Goal: Task Accomplishment & Management: Use online tool/utility

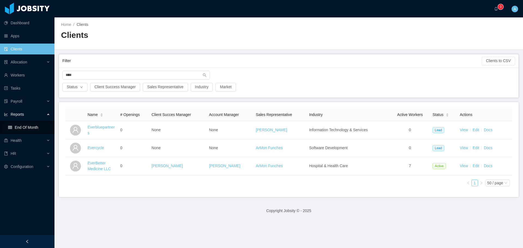
click at [30, 127] on link "End Of Month" at bounding box center [29, 127] width 42 height 11
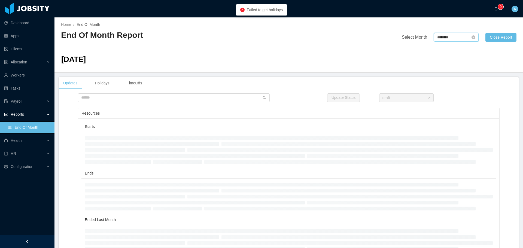
click at [440, 36] on input "********" at bounding box center [456, 37] width 45 height 9
click at [465, 87] on link "Aug" at bounding box center [463, 85] width 11 height 7
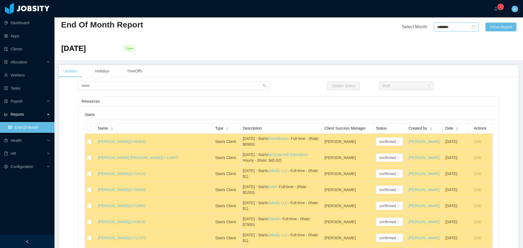
scroll to position [27, 0]
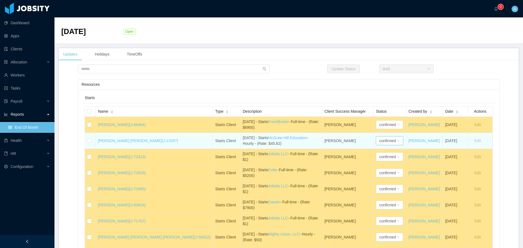
click at [379, 141] on div "confirmed" at bounding box center [387, 141] width 17 height 8
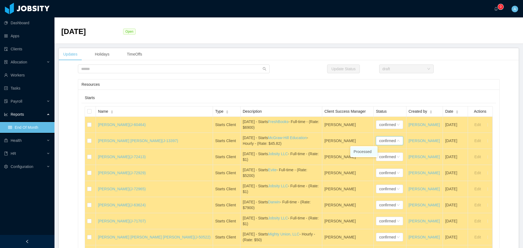
click at [367, 151] on li "Processed" at bounding box center [363, 151] width 27 height 9
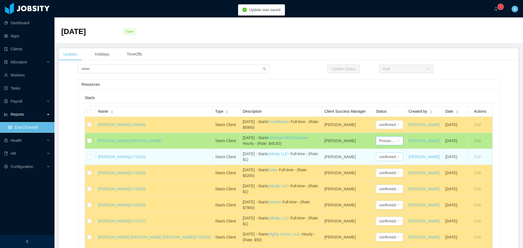
scroll to position [54, 0]
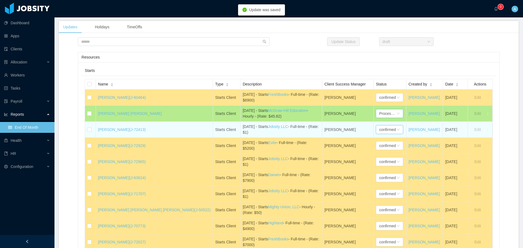
click at [379, 130] on div "confirmed" at bounding box center [387, 130] width 17 height 8
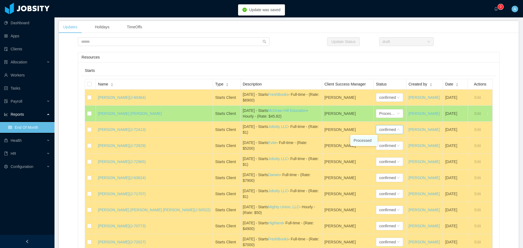
click at [365, 140] on li "Processed" at bounding box center [363, 140] width 27 height 9
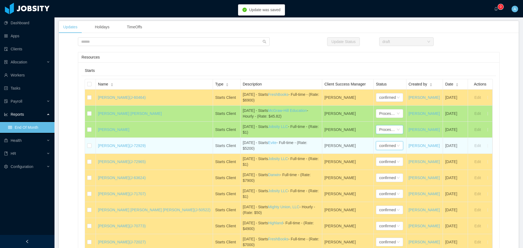
click at [379, 148] on div "confirmed" at bounding box center [387, 146] width 17 height 8
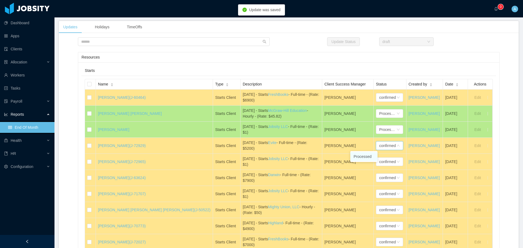
click at [361, 156] on li "Processed" at bounding box center [363, 156] width 27 height 9
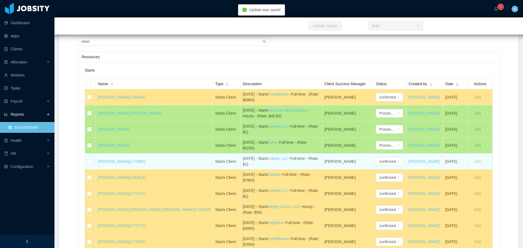
scroll to position [109, 0]
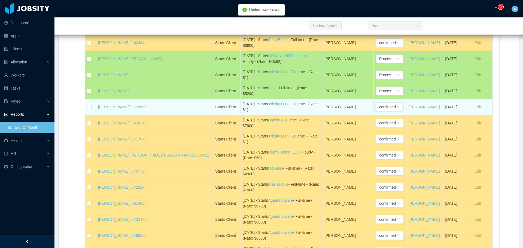
click at [379, 108] on div "confirmed" at bounding box center [387, 107] width 17 height 8
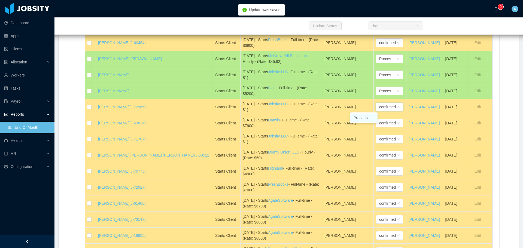
click at [363, 118] on li "Processed" at bounding box center [363, 118] width 27 height 9
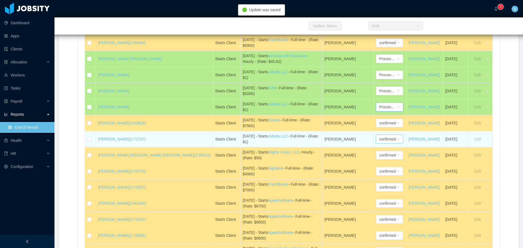
click at [379, 139] on div "confirmed" at bounding box center [387, 139] width 17 height 8
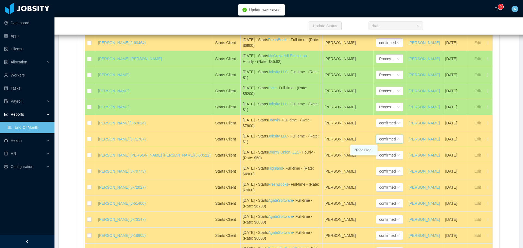
click at [360, 149] on li "Processed" at bounding box center [363, 150] width 27 height 9
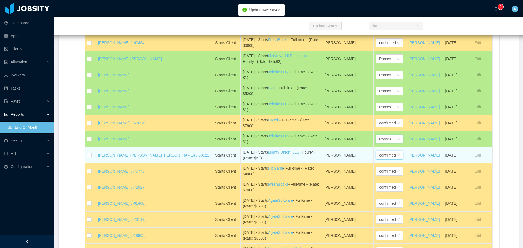
click at [379, 151] on div "confirmed" at bounding box center [387, 155] width 17 height 8
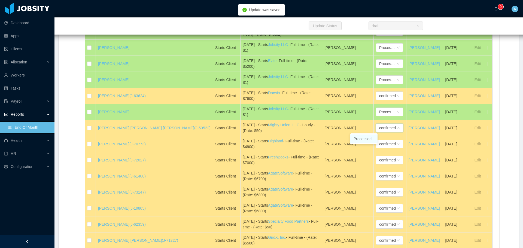
click at [362, 137] on li "Processed" at bounding box center [363, 139] width 27 height 9
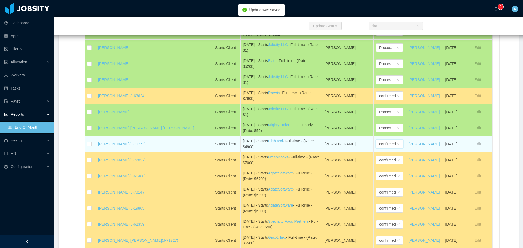
click at [376, 142] on div "confirmed" at bounding box center [389, 144] width 27 height 9
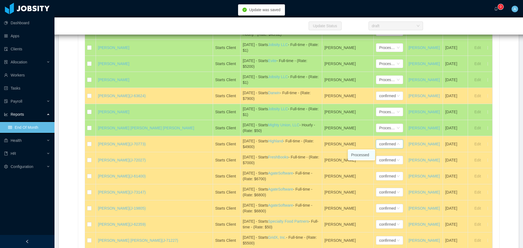
click at [363, 154] on li "Processed" at bounding box center [361, 155] width 27 height 9
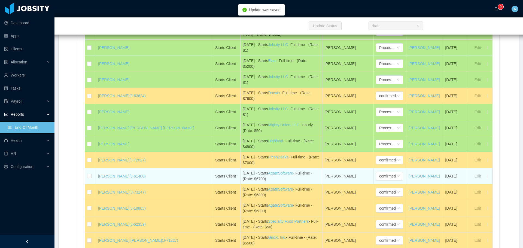
scroll to position [163, 0]
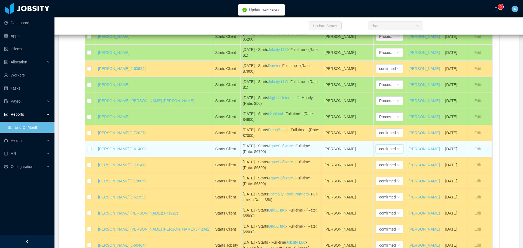
click at [379, 149] on div "confirmed" at bounding box center [387, 149] width 17 height 8
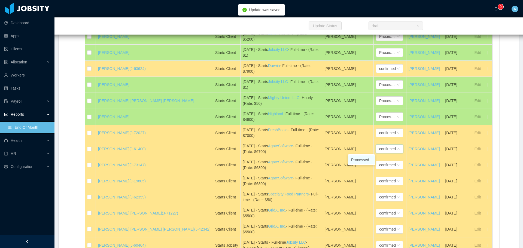
click at [363, 158] on li "Processed" at bounding box center [361, 159] width 27 height 9
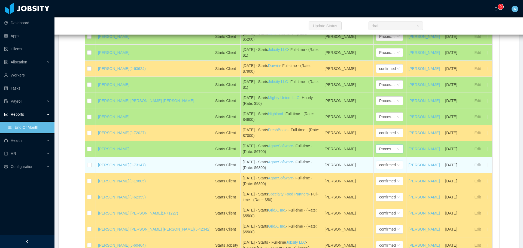
scroll to position [191, 0]
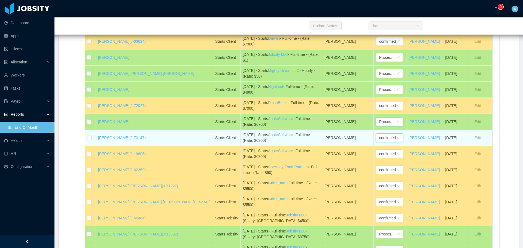
click at [379, 137] on div "confirmed" at bounding box center [387, 138] width 17 height 8
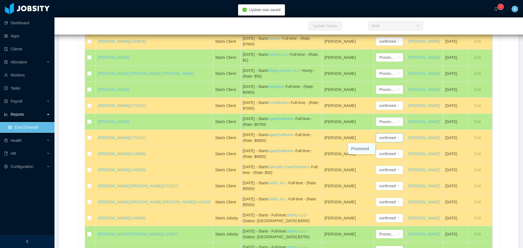
click at [362, 146] on li "Processed" at bounding box center [361, 148] width 27 height 9
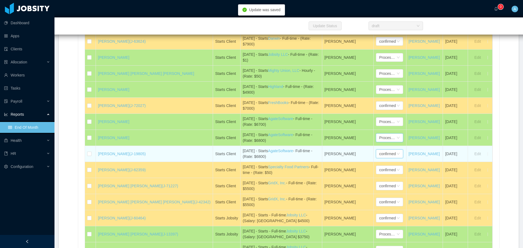
click at [379, 153] on div "confirmed" at bounding box center [387, 154] width 17 height 8
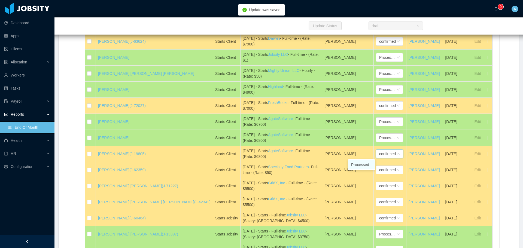
click at [364, 161] on li "Processed" at bounding box center [361, 164] width 27 height 9
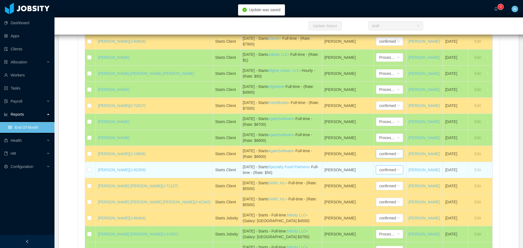
click at [379, 170] on div "confirmed" at bounding box center [387, 170] width 17 height 8
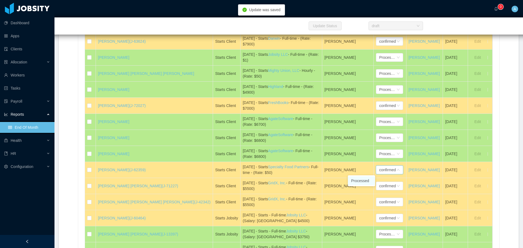
click at [360, 178] on li "Processed" at bounding box center [361, 180] width 27 height 9
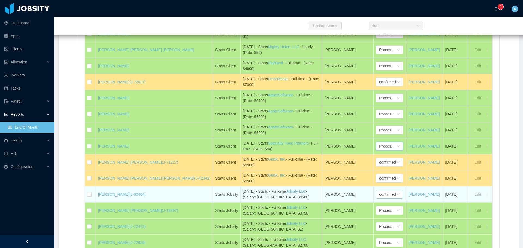
scroll to position [245, 0]
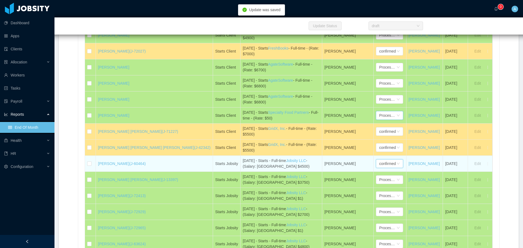
click at [379, 165] on div "confirmed" at bounding box center [387, 164] width 17 height 8
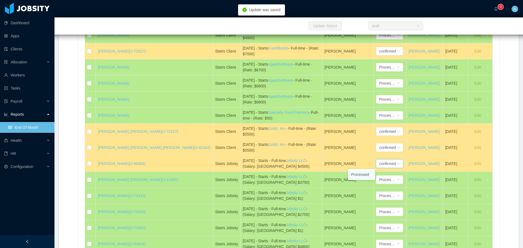
click at [364, 172] on li "Processed" at bounding box center [361, 174] width 27 height 9
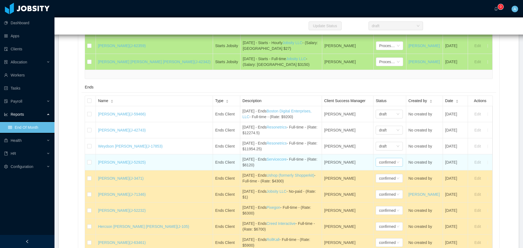
scroll to position [626, 0]
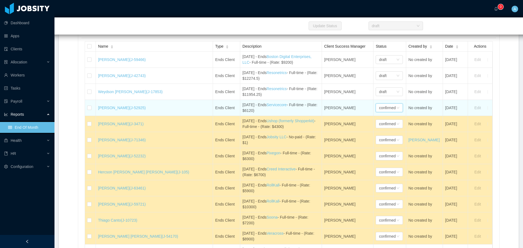
click at [379, 112] on div "confirmed" at bounding box center [387, 108] width 17 height 8
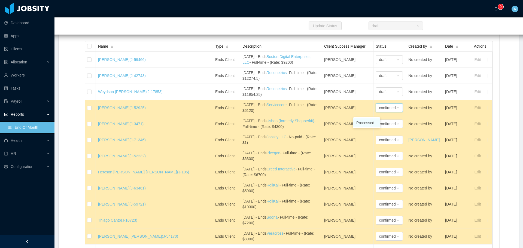
click at [366, 124] on li "Processed" at bounding box center [366, 122] width 27 height 9
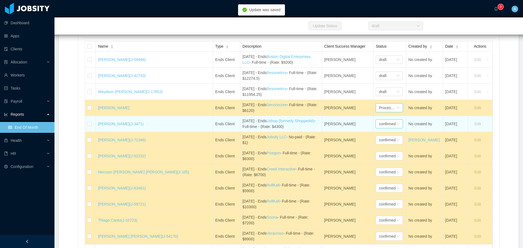
click at [379, 127] on div "confirmed" at bounding box center [387, 124] width 17 height 8
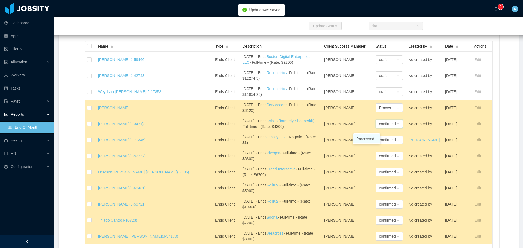
click at [366, 137] on li "Processed" at bounding box center [366, 139] width 27 height 9
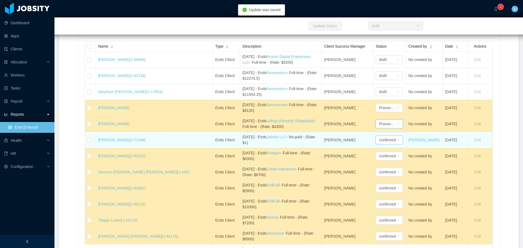
click at [379, 144] on div "confirmed" at bounding box center [387, 140] width 17 height 8
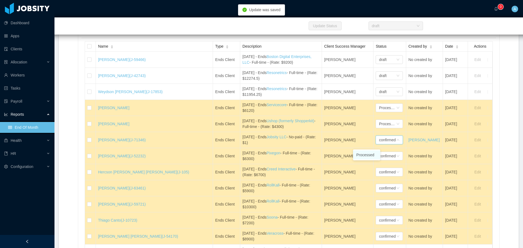
click at [365, 153] on li "Processed" at bounding box center [366, 155] width 27 height 9
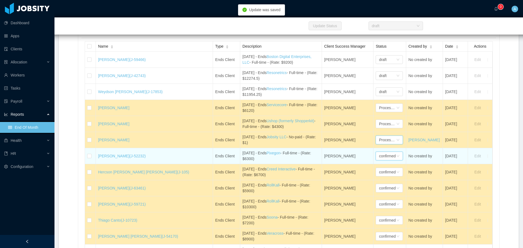
click at [379, 160] on div "confirmed" at bounding box center [387, 156] width 17 height 8
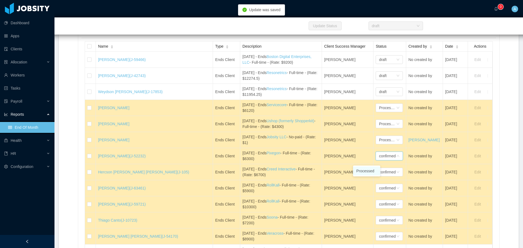
click at [368, 171] on li "Processed" at bounding box center [366, 171] width 27 height 9
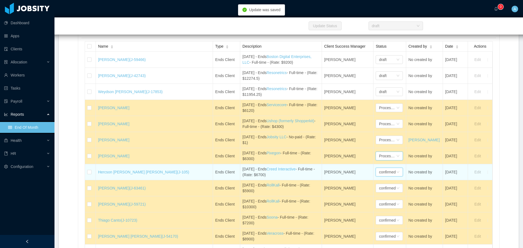
click at [379, 176] on div "confirmed" at bounding box center [387, 172] width 17 height 8
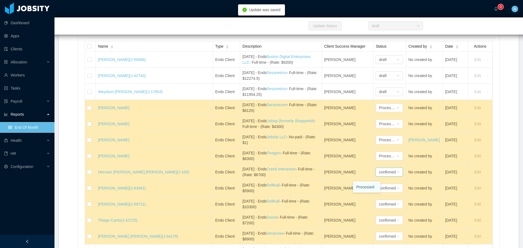
click at [367, 187] on li "Processed" at bounding box center [366, 187] width 27 height 9
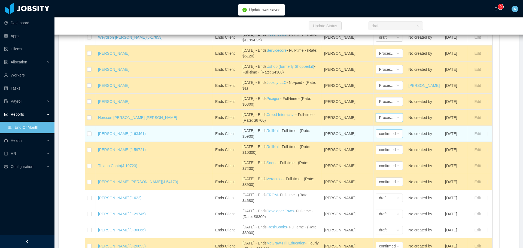
scroll to position [708, 0]
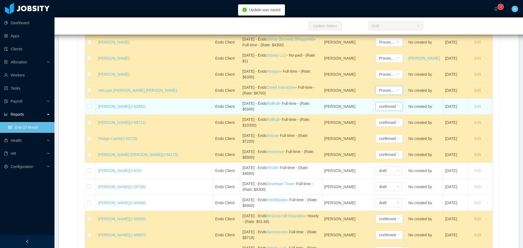
click at [379, 110] on div "confirmed" at bounding box center [387, 106] width 17 height 8
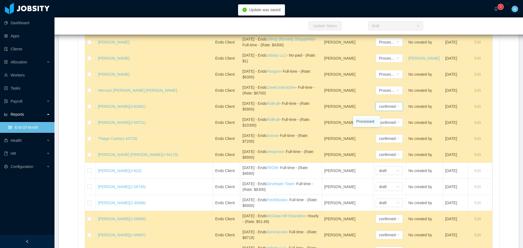
click at [361, 122] on li "Processed" at bounding box center [366, 121] width 27 height 9
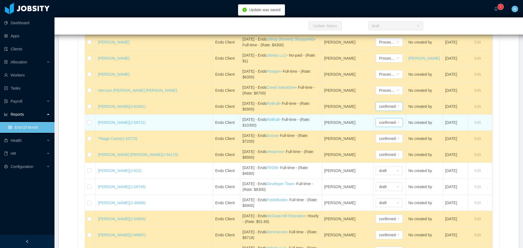
click at [379, 127] on div "confirmed" at bounding box center [387, 122] width 17 height 8
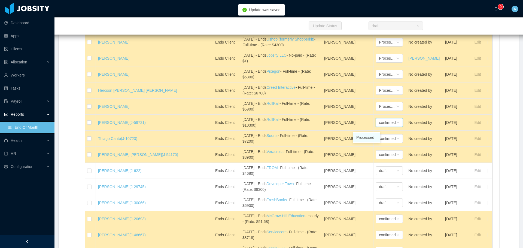
click at [365, 134] on li "Processed" at bounding box center [366, 137] width 27 height 9
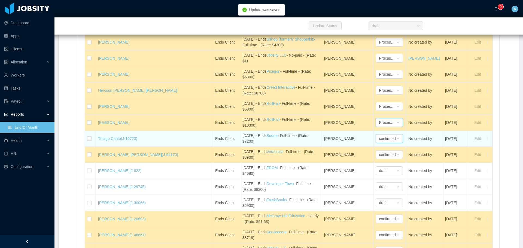
click at [379, 142] on div "confirmed" at bounding box center [387, 139] width 17 height 8
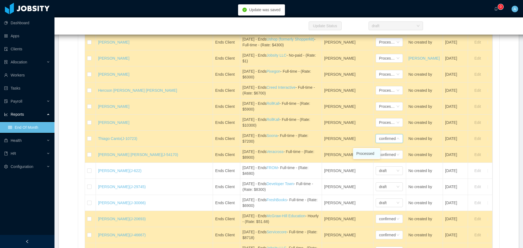
click at [365, 151] on li "Processed" at bounding box center [366, 153] width 27 height 9
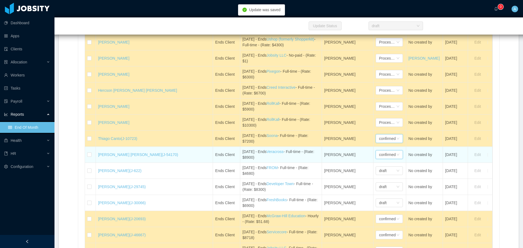
click at [379, 159] on div "confirmed" at bounding box center [387, 155] width 17 height 8
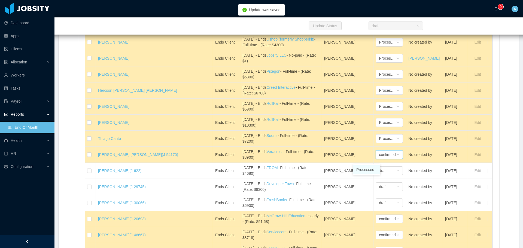
click at [366, 168] on li "Processed" at bounding box center [366, 169] width 27 height 9
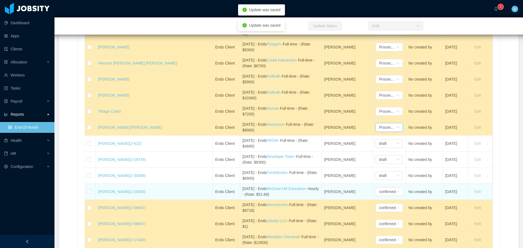
scroll to position [790, 0]
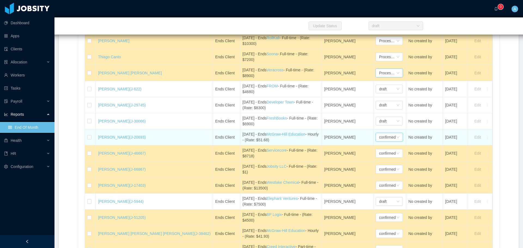
click at [379, 141] on div "confirmed" at bounding box center [387, 137] width 17 height 8
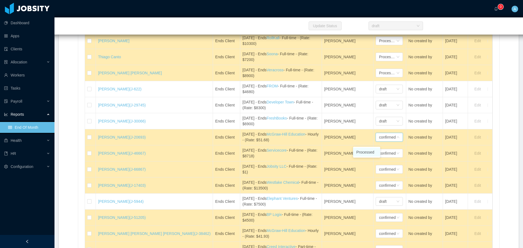
click at [369, 153] on li "Processed" at bounding box center [366, 152] width 27 height 9
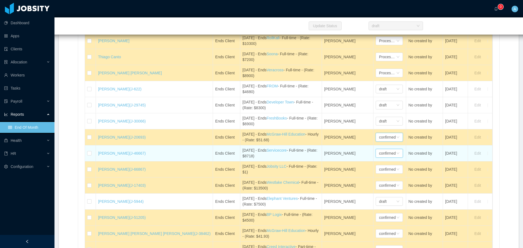
click at [379, 157] on div "confirmed" at bounding box center [387, 153] width 17 height 8
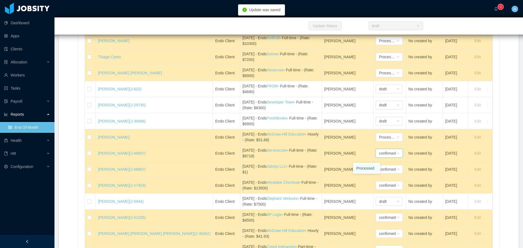
click at [366, 168] on li "Processed" at bounding box center [366, 168] width 27 height 9
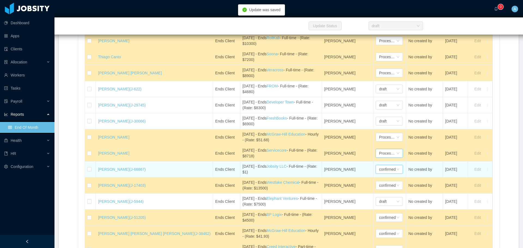
click at [379, 173] on div "confirmed" at bounding box center [387, 169] width 17 height 8
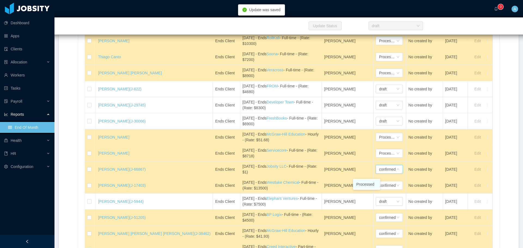
click at [366, 182] on li "Processed" at bounding box center [366, 184] width 27 height 9
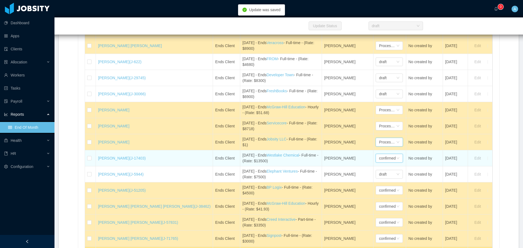
scroll to position [844, 0]
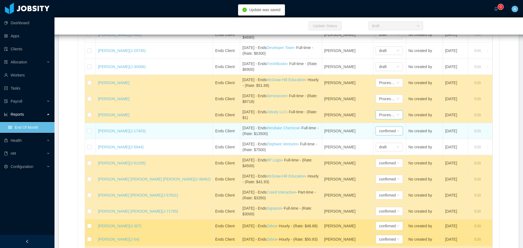
click at [379, 135] on div "confirmed" at bounding box center [387, 131] width 17 height 8
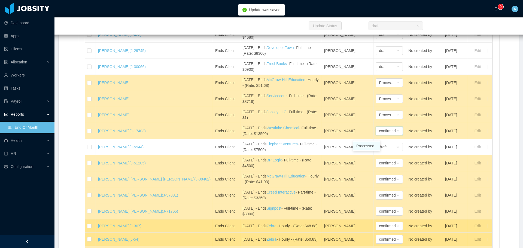
click at [361, 148] on li "Processed" at bounding box center [366, 146] width 27 height 9
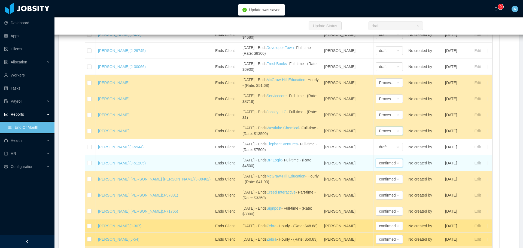
scroll to position [871, 0]
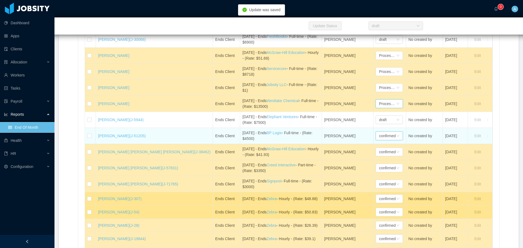
click at [379, 139] on div "confirmed" at bounding box center [387, 136] width 17 height 8
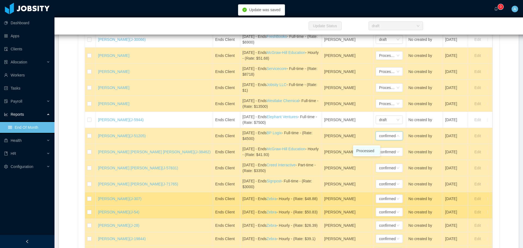
click at [365, 150] on li "Processed" at bounding box center [366, 150] width 27 height 9
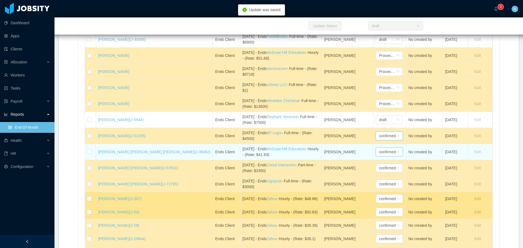
click at [379, 148] on div "confirmed" at bounding box center [387, 152] width 17 height 8
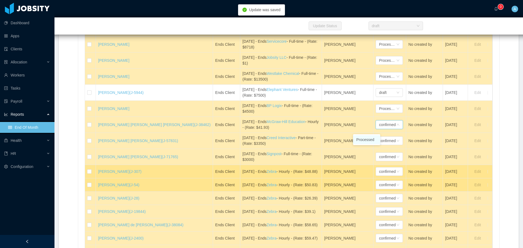
click at [365, 140] on li "Processed" at bounding box center [366, 139] width 27 height 9
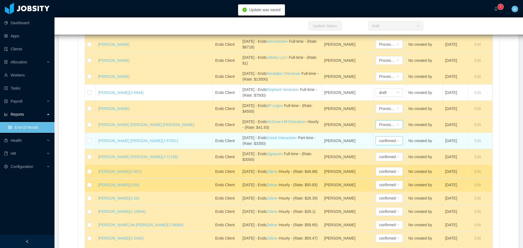
click at [379, 144] on div "confirmed" at bounding box center [387, 141] width 17 height 8
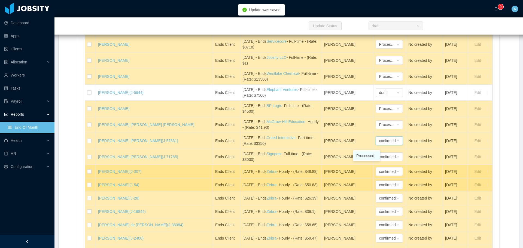
click at [366, 155] on li "Processed" at bounding box center [366, 155] width 27 height 9
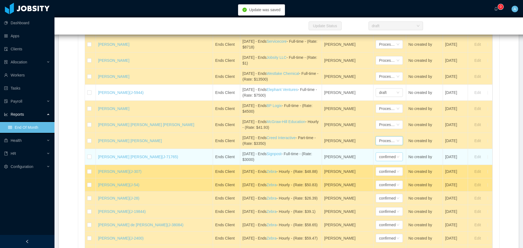
scroll to position [926, 0]
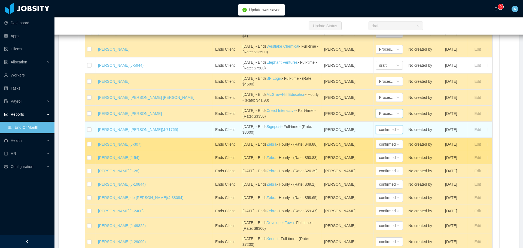
click at [379, 134] on div "confirmed" at bounding box center [387, 130] width 17 height 8
click at [379, 133] on div "confirmed" at bounding box center [387, 130] width 17 height 8
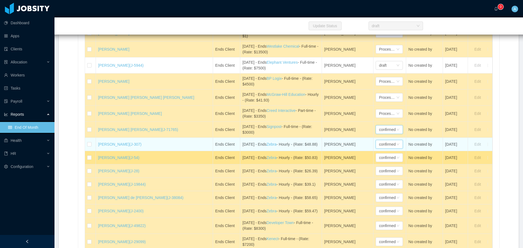
click at [379, 148] on div "confirmed" at bounding box center [387, 144] width 17 height 8
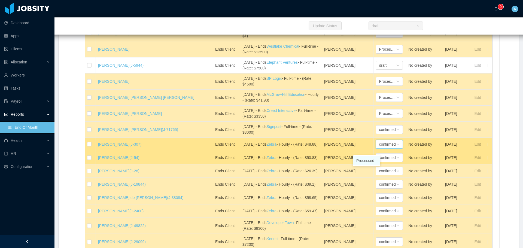
click at [369, 161] on li "Processed" at bounding box center [366, 160] width 27 height 9
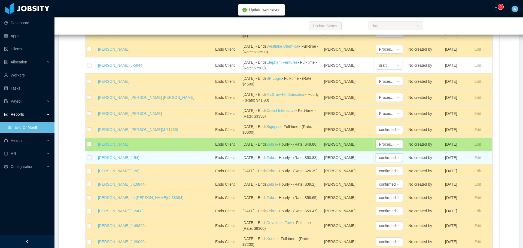
scroll to position [953, 0]
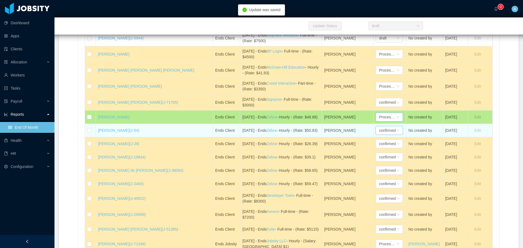
click at [379, 135] on div "confirmed" at bounding box center [387, 130] width 17 height 8
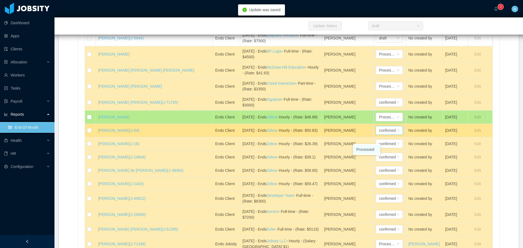
click at [364, 151] on li "Processed" at bounding box center [366, 149] width 27 height 9
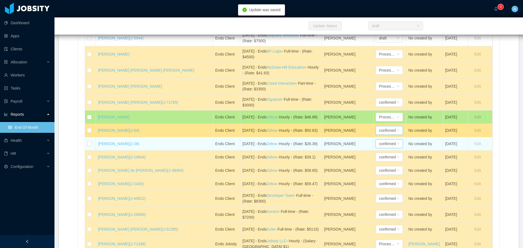
click at [379, 148] on div "confirmed" at bounding box center [387, 144] width 17 height 8
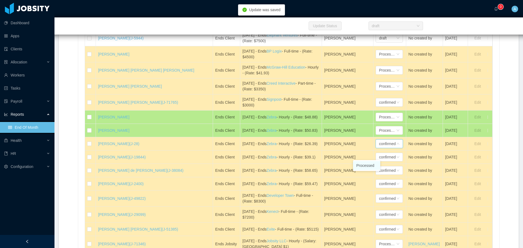
click at [367, 163] on li "Processed" at bounding box center [366, 165] width 27 height 9
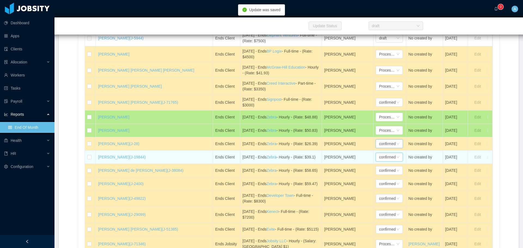
click at [379, 161] on div "confirmed" at bounding box center [387, 157] width 17 height 8
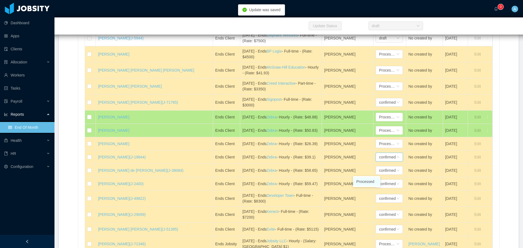
click at [368, 181] on li "Processed" at bounding box center [366, 181] width 27 height 9
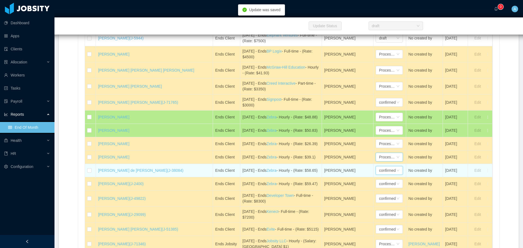
click at [379, 175] on div "confirmed" at bounding box center [387, 170] width 17 height 8
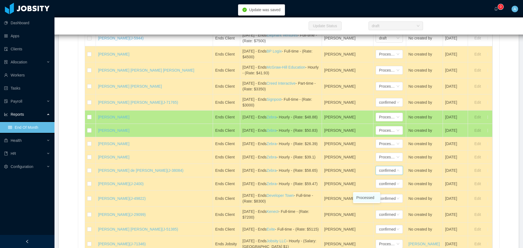
click at [367, 197] on li "Processed" at bounding box center [366, 197] width 27 height 9
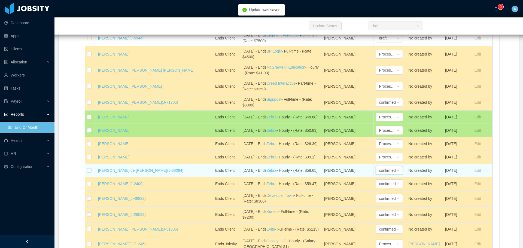
click at [379, 166] on div "confirmed" at bounding box center [387, 170] width 17 height 8
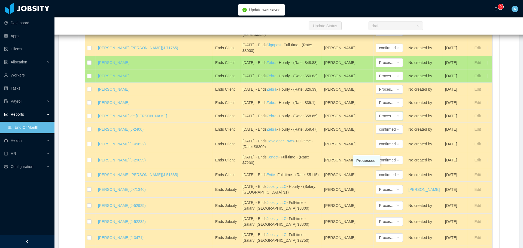
click at [371, 159] on li "Processed" at bounding box center [366, 160] width 27 height 9
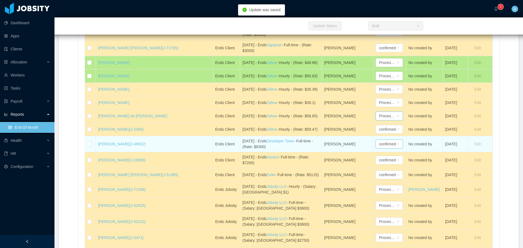
click at [396, 146] on icon "icon: down" at bounding box center [397, 143] width 3 height 3
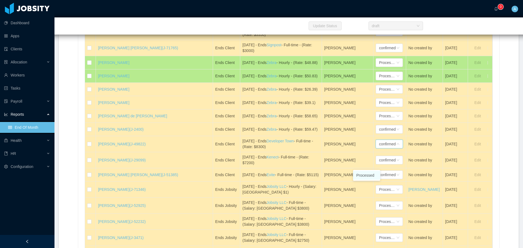
click at [370, 174] on li "Processed" at bounding box center [366, 175] width 27 height 9
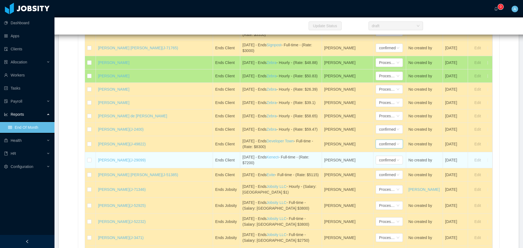
scroll to position [1035, 0]
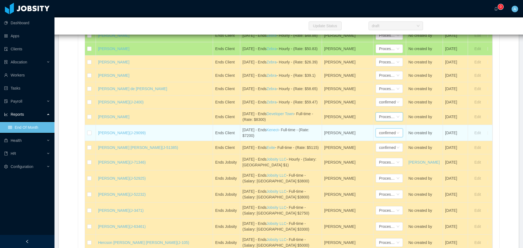
click at [379, 137] on div "confirmed" at bounding box center [387, 133] width 17 height 8
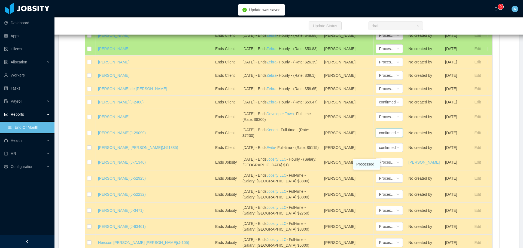
click at [368, 163] on li "Processed" at bounding box center [366, 164] width 27 height 9
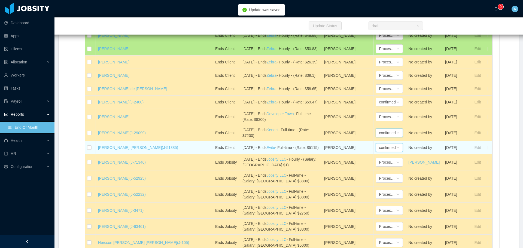
click at [379, 152] on div "confirmed" at bounding box center [387, 147] width 17 height 8
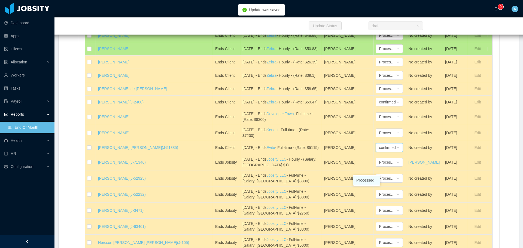
click at [367, 180] on li "Processed" at bounding box center [366, 180] width 27 height 9
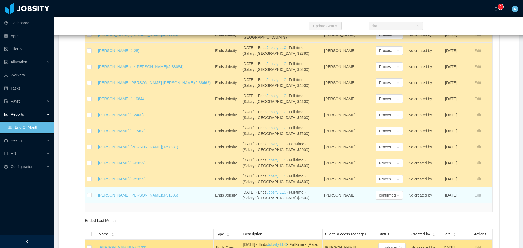
scroll to position [1416, 0]
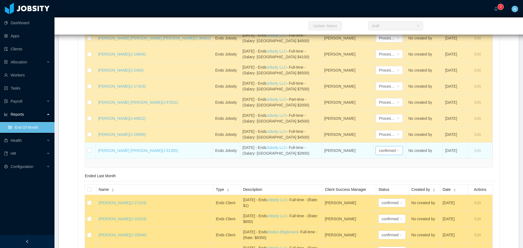
click at [379, 155] on div "confirmed" at bounding box center [387, 150] width 17 height 8
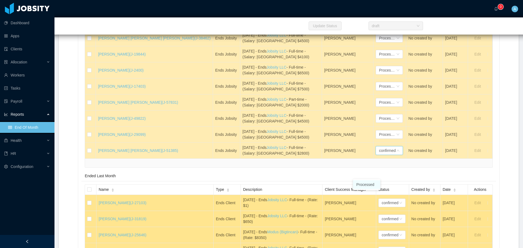
click at [368, 188] on li "Processed" at bounding box center [366, 184] width 27 height 9
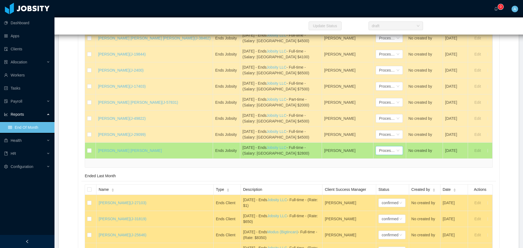
click at [345, 167] on div at bounding box center [288, 162] width 407 height 9
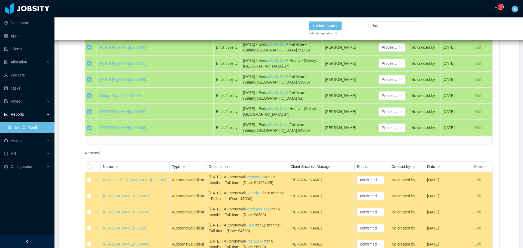
scroll to position [1960, 0]
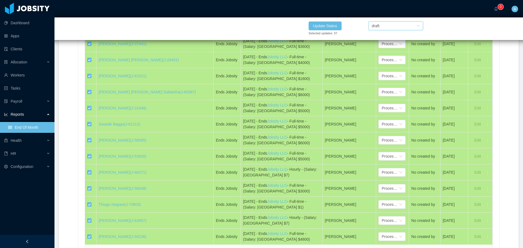
click at [386, 26] on div "draft" at bounding box center [394, 26] width 44 height 8
click at [389, 36] on li "Processed" at bounding box center [395, 36] width 54 height 9
click at [329, 26] on button "Update Status" at bounding box center [325, 26] width 33 height 9
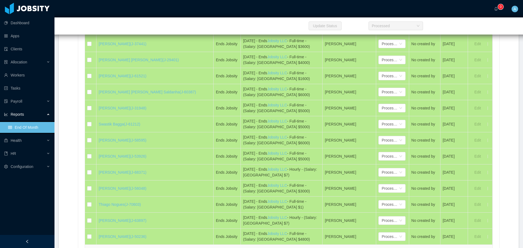
scroll to position [2151, 0]
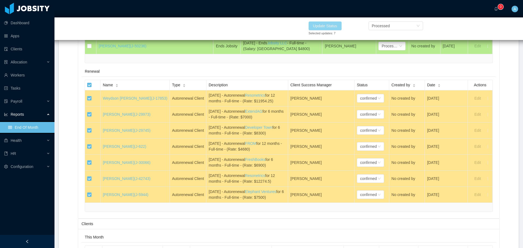
click at [329, 26] on button "Update Status" at bounding box center [325, 26] width 33 height 9
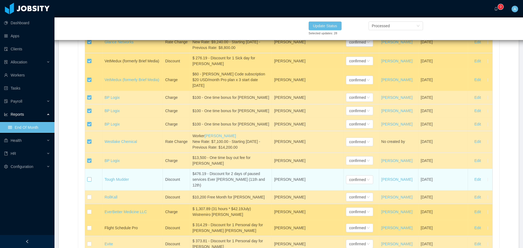
scroll to position [2805, 0]
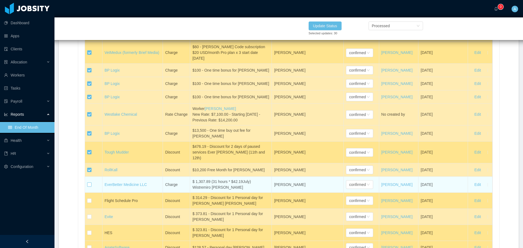
click at [90, 188] on label at bounding box center [89, 185] width 4 height 6
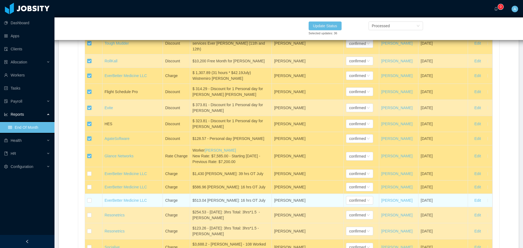
scroll to position [2968, 0]
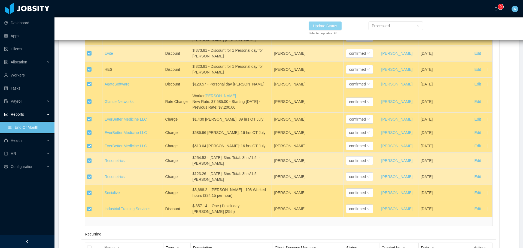
click at [331, 27] on button "Update Status" at bounding box center [325, 26] width 33 height 9
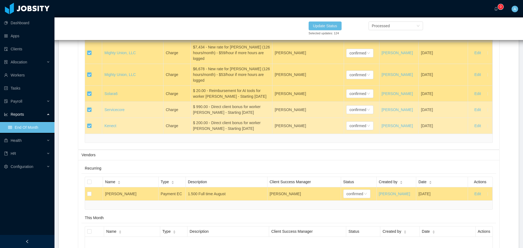
scroll to position [5174, 0]
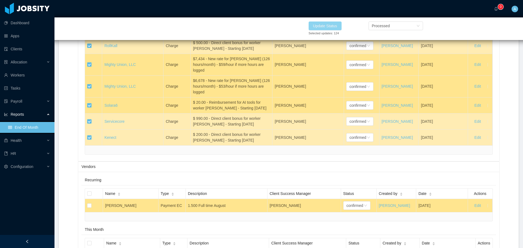
click at [332, 24] on button "Update Status" at bounding box center [325, 26] width 33 height 9
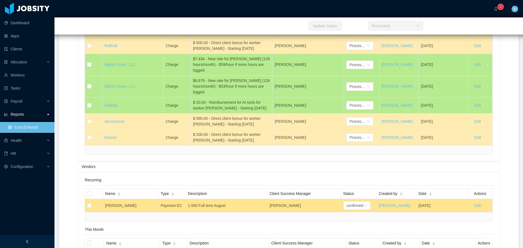
click at [240, 172] on div "Vendors" at bounding box center [288, 167] width 414 height 10
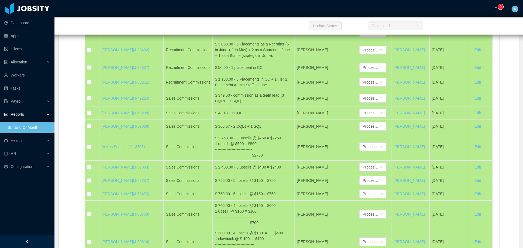
scroll to position [6399, 0]
